Goal: Transaction & Acquisition: Purchase product/service

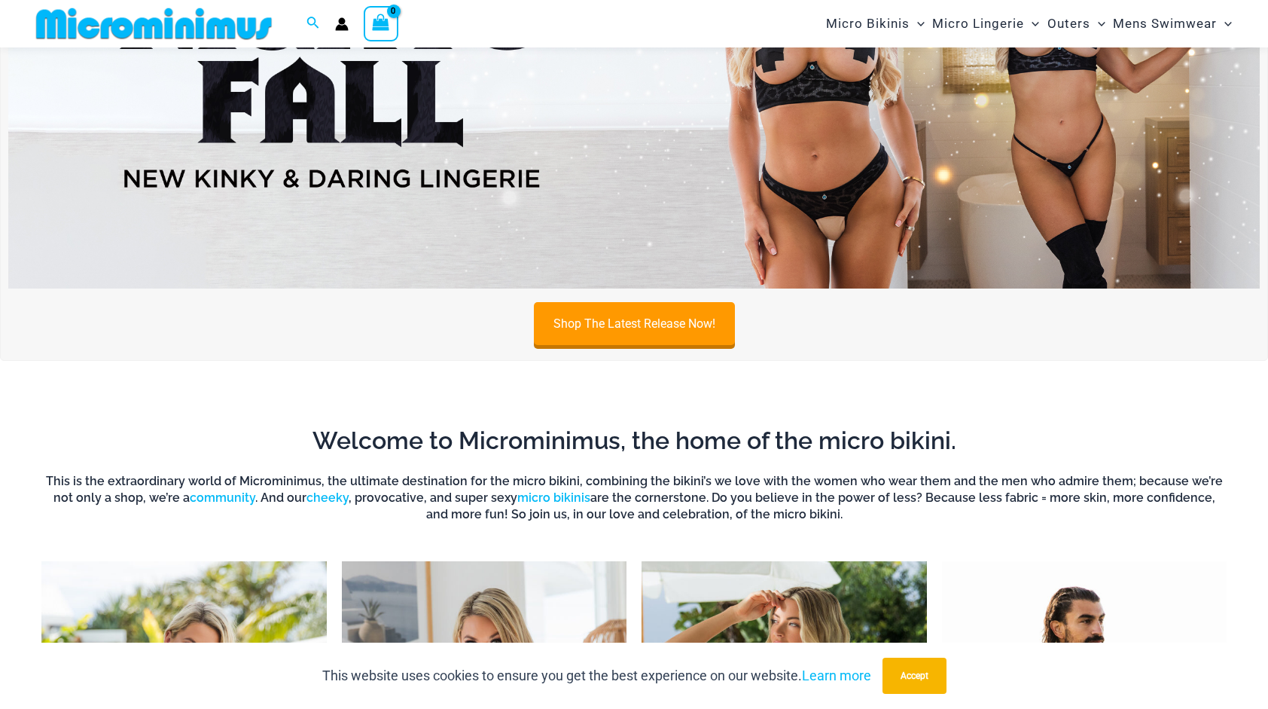
scroll to position [171, 0]
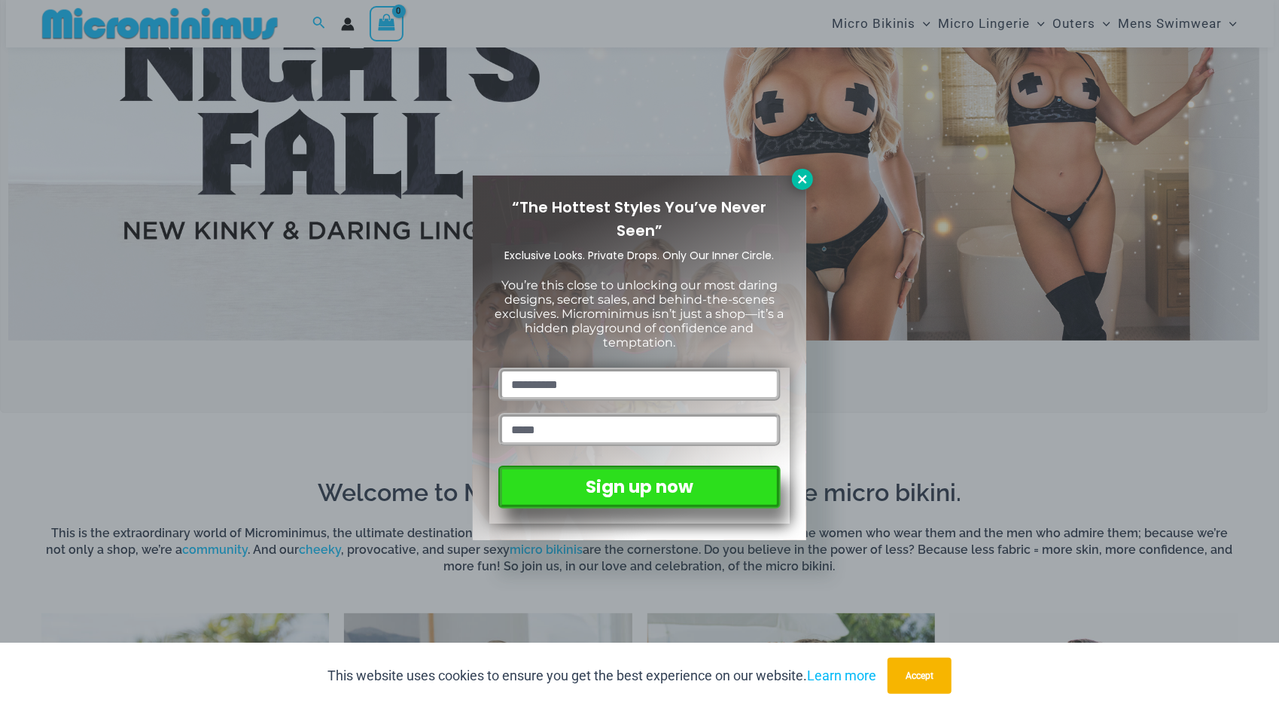
click at [797, 184] on icon at bounding box center [803, 179] width 14 height 14
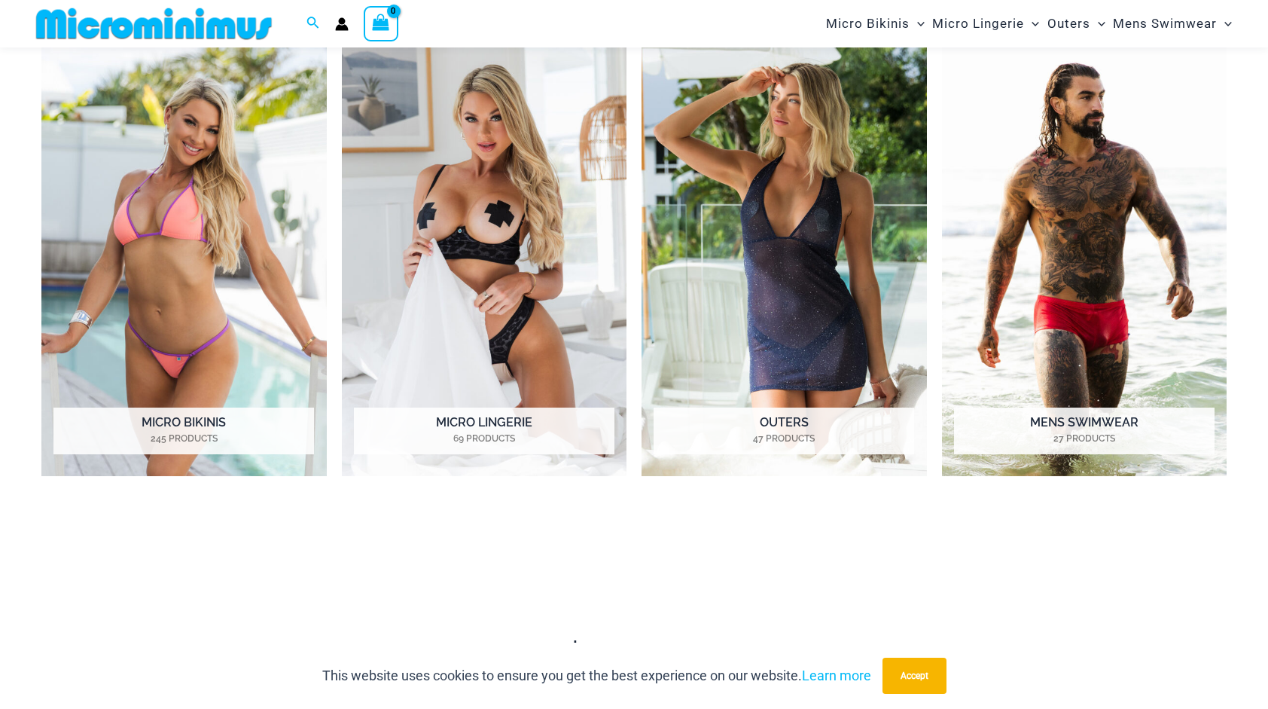
scroll to position [745, 0]
click at [797, 184] on img "Visit product category Outers" at bounding box center [784, 257] width 285 height 438
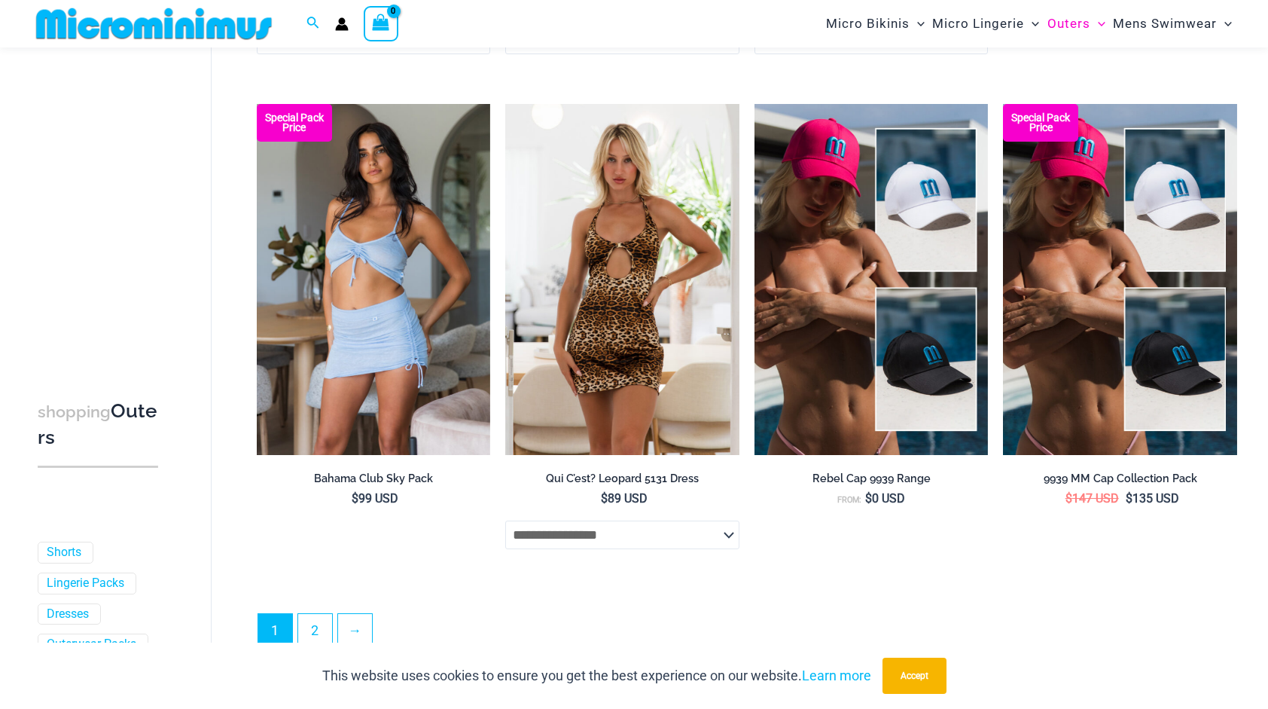
scroll to position [3617, 0]
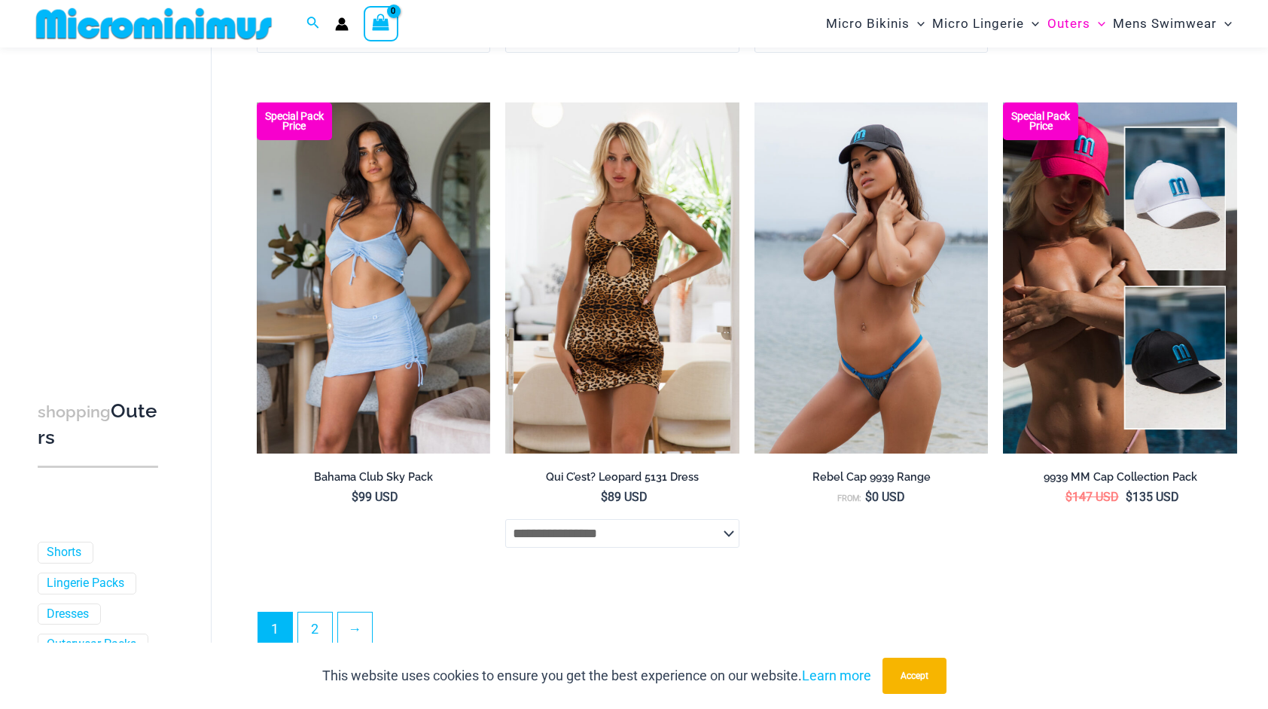
click at [862, 268] on img at bounding box center [871, 277] width 234 height 351
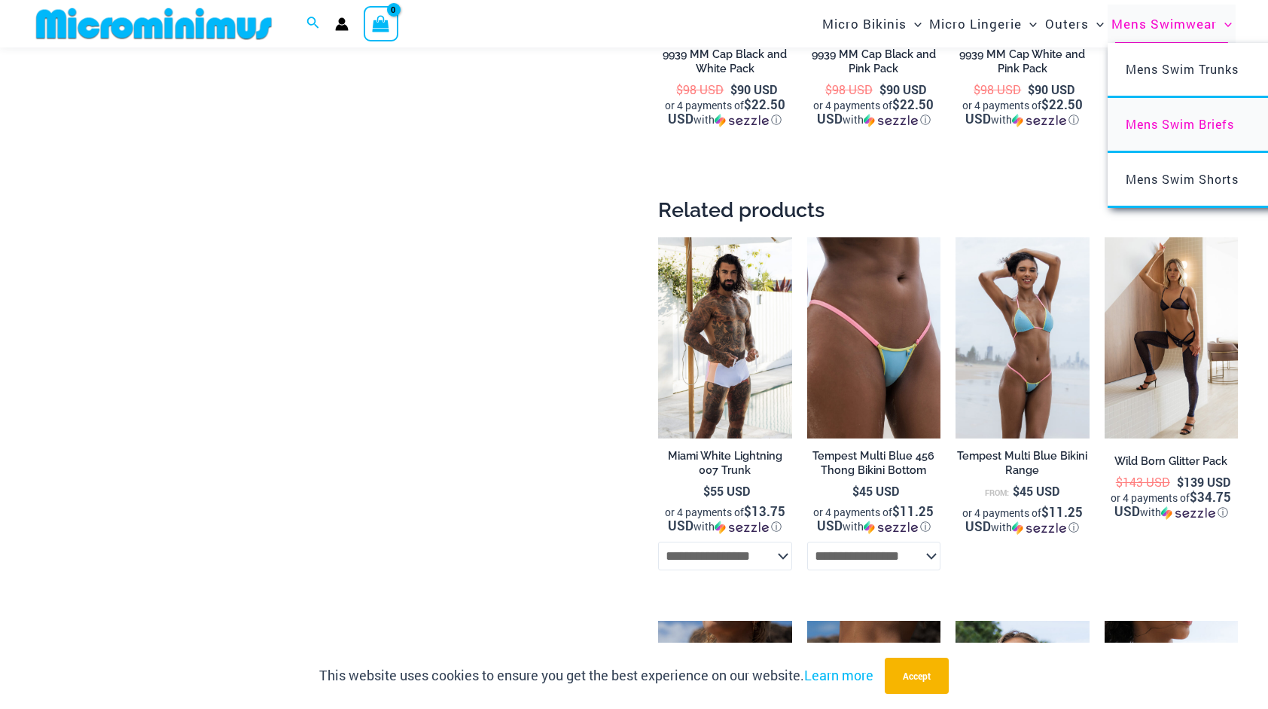
scroll to position [2136, 0]
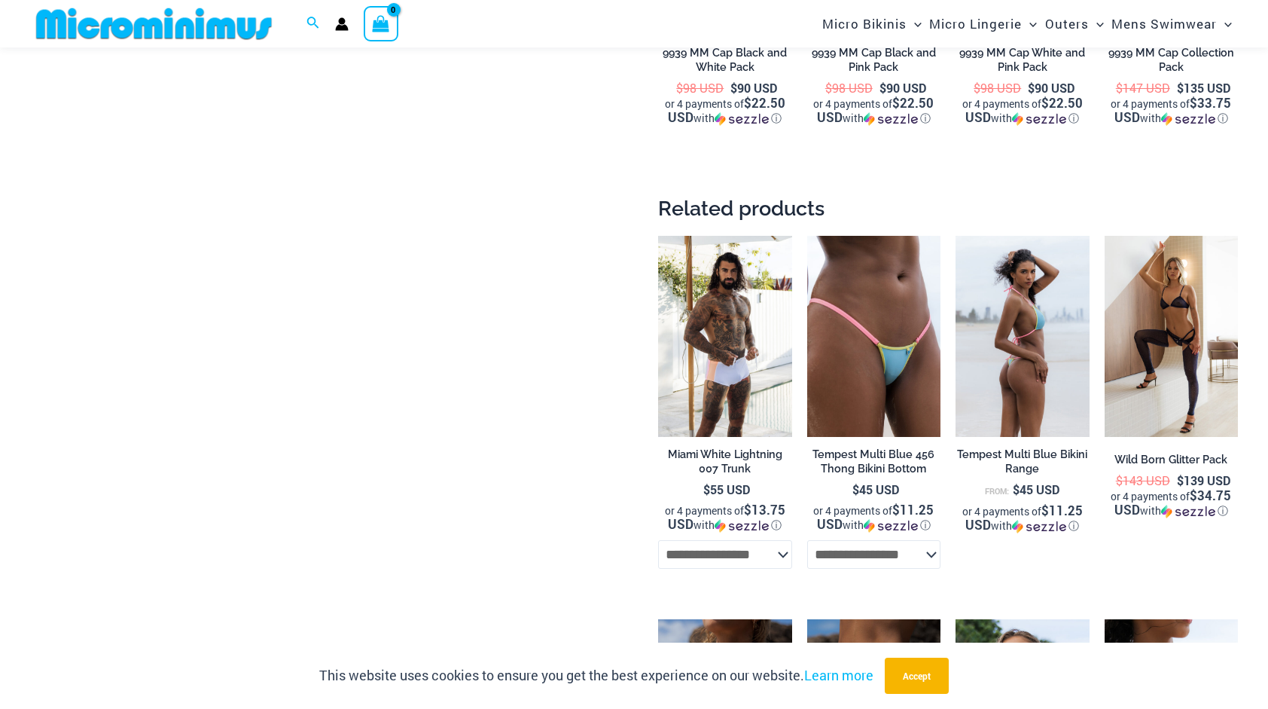
click at [1048, 294] on img at bounding box center [1022, 336] width 133 height 200
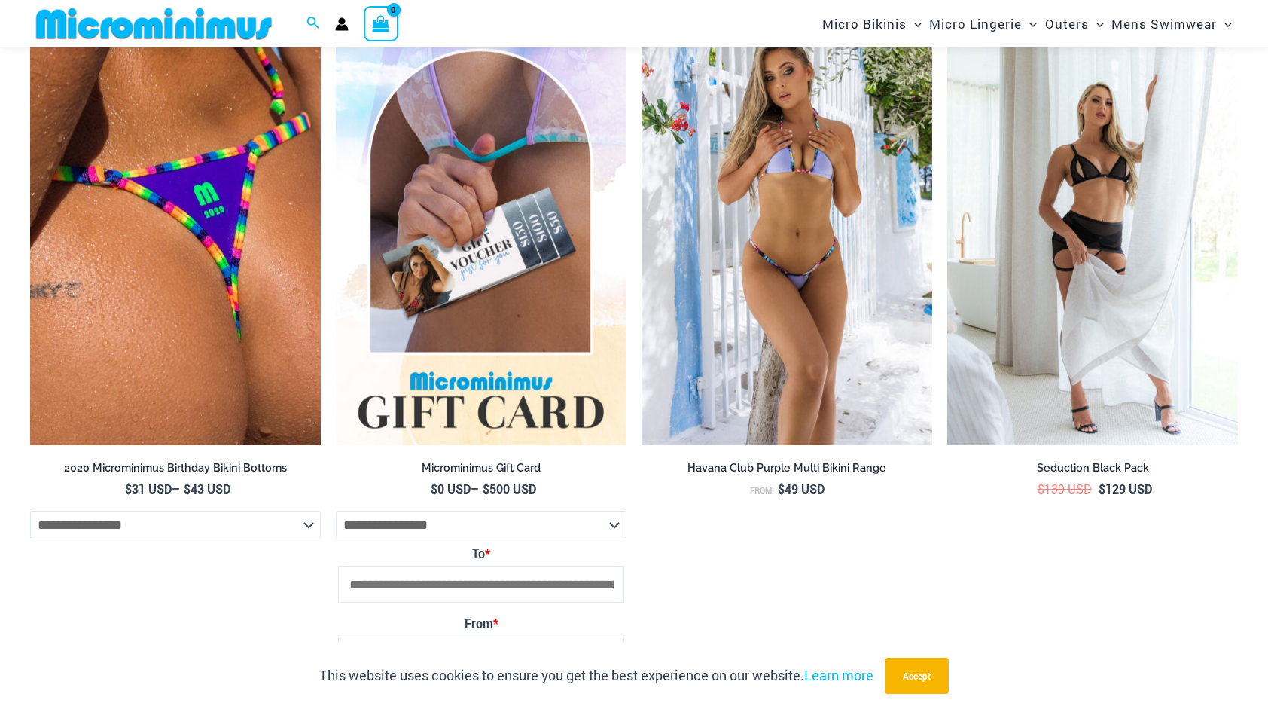
scroll to position [3617, 0]
